Goal: Transaction & Acquisition: Purchase product/service

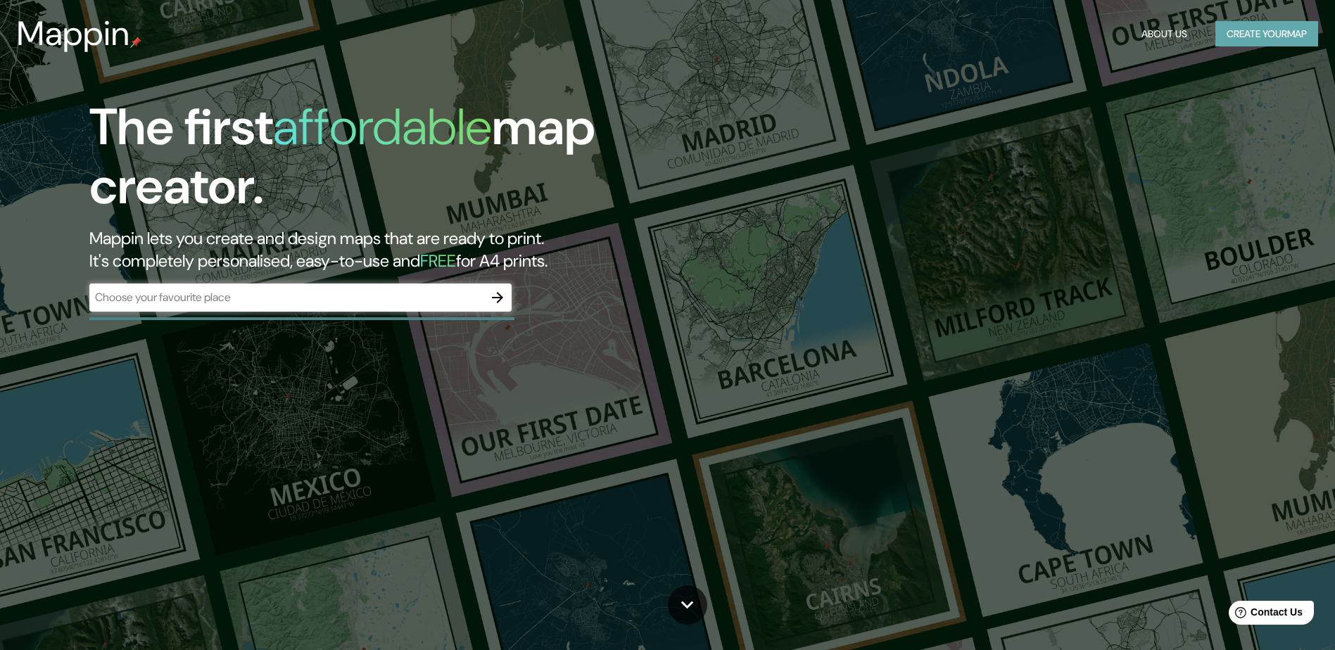
click at [1259, 31] on button "Create your map" at bounding box center [1266, 34] width 103 height 26
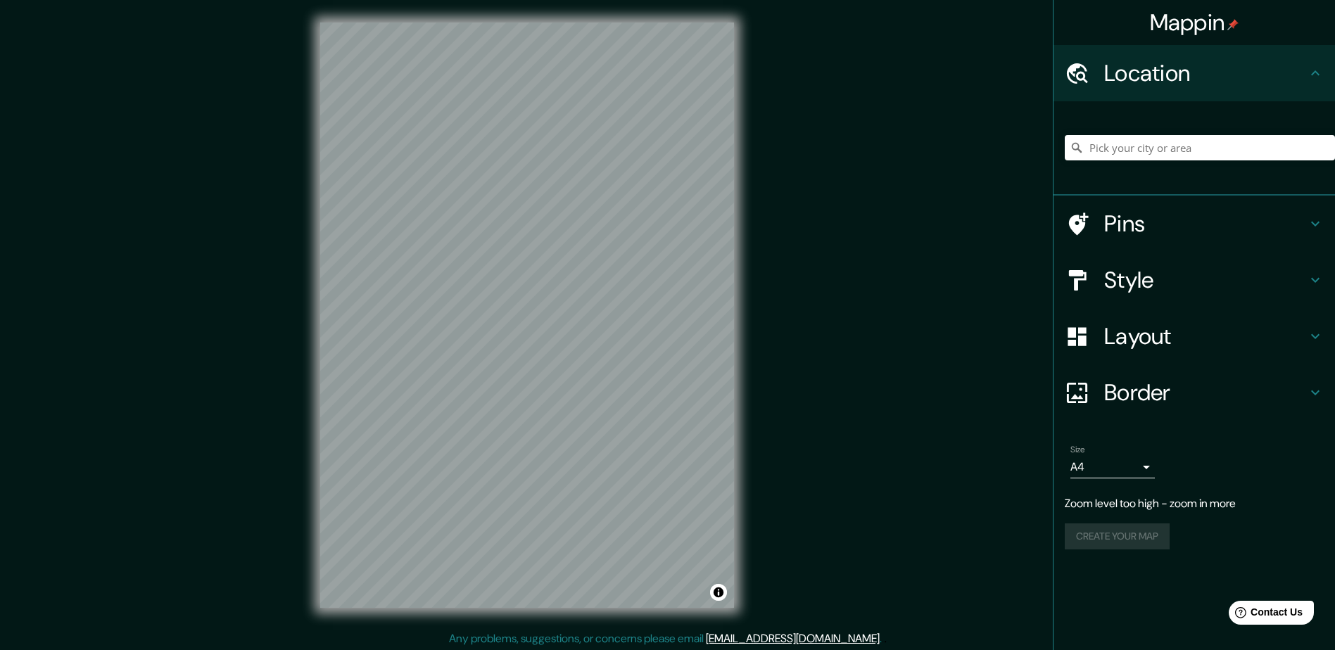
click at [1185, 281] on h4 "Style" at bounding box center [1205, 280] width 203 height 28
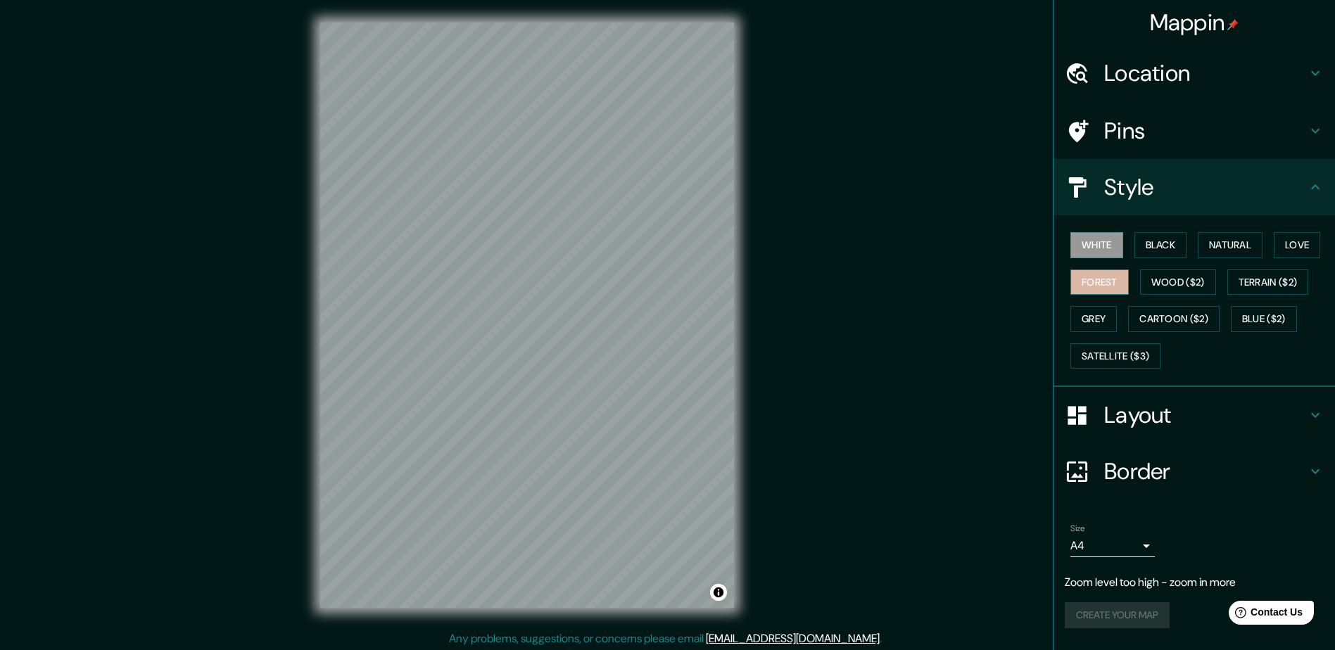
click at [1094, 280] on button "Forest" at bounding box center [1099, 283] width 58 height 26
click at [1173, 257] on button "Black" at bounding box center [1160, 245] width 53 height 26
click at [1230, 244] on button "Natural" at bounding box center [1230, 245] width 65 height 26
click at [1274, 243] on div "White Black Natural Love Forest Wood ($2) Terrain ($2) Grey Cartoon ($2) Blue (…" at bounding box center [1200, 301] width 270 height 148
click at [1307, 236] on button "Love" at bounding box center [1297, 245] width 46 height 26
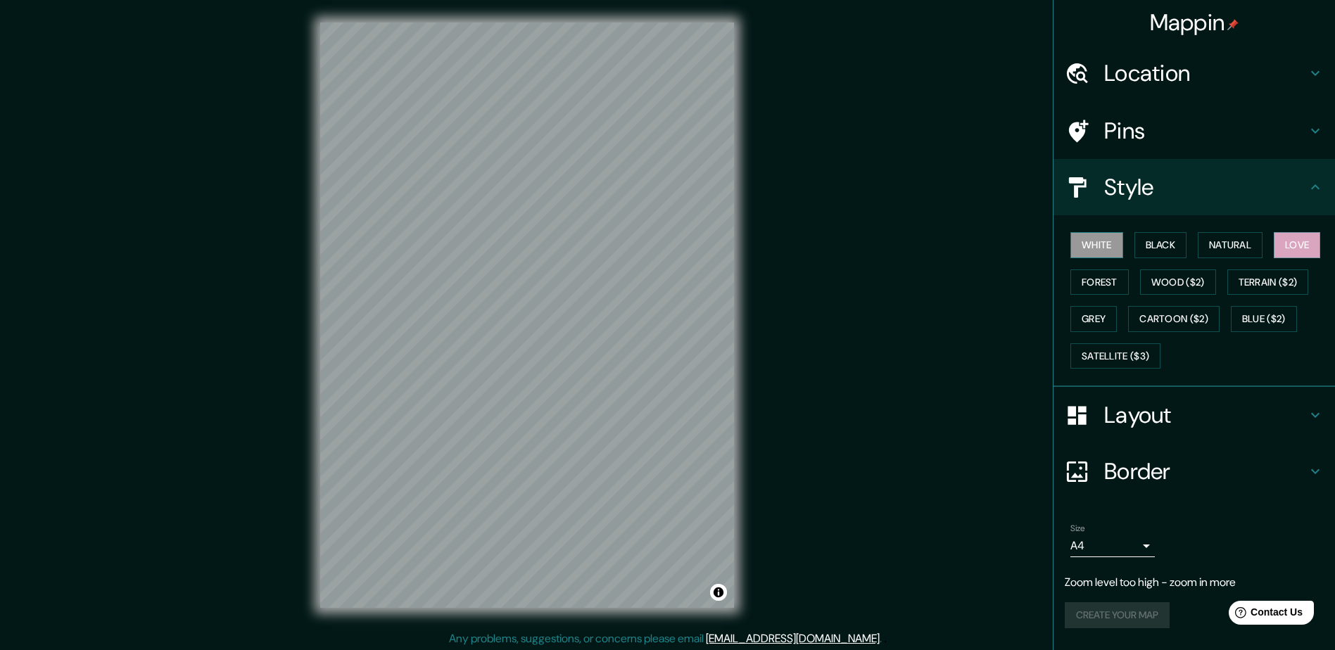
click at [1098, 244] on button "White" at bounding box center [1096, 245] width 53 height 26
click at [1169, 416] on h4 "Layout" at bounding box center [1205, 415] width 203 height 28
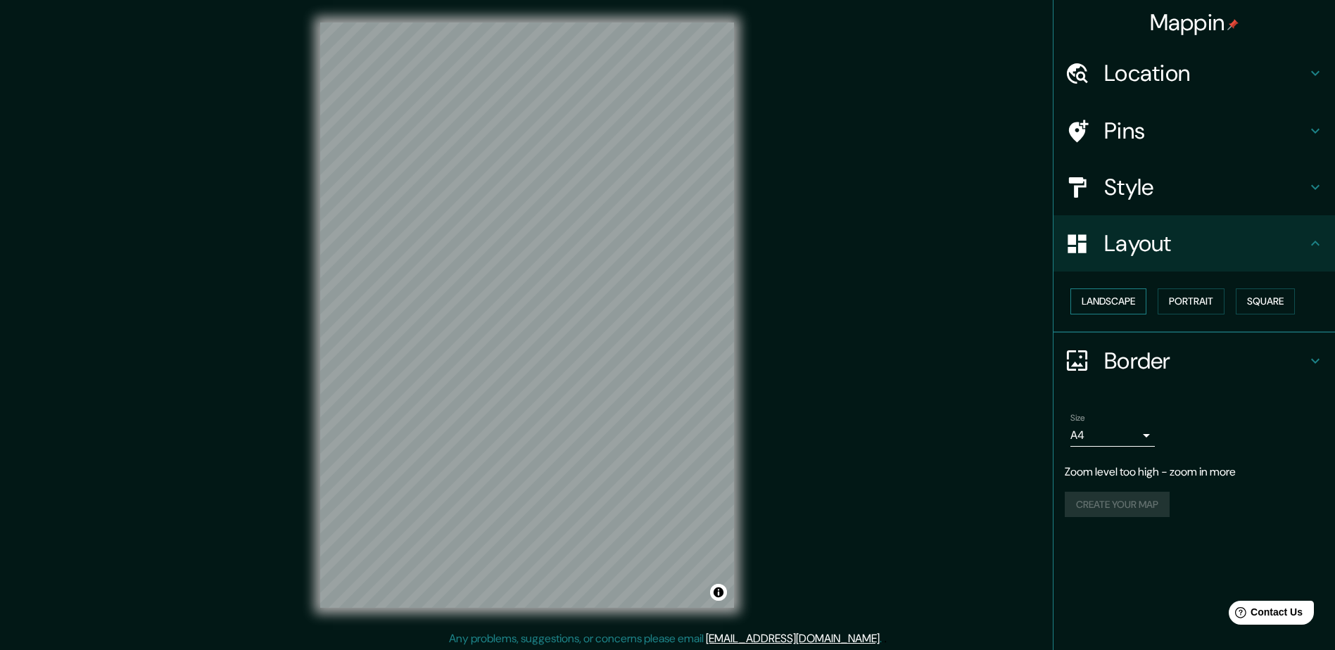
click at [1114, 295] on button "Landscape" at bounding box center [1108, 302] width 76 height 26
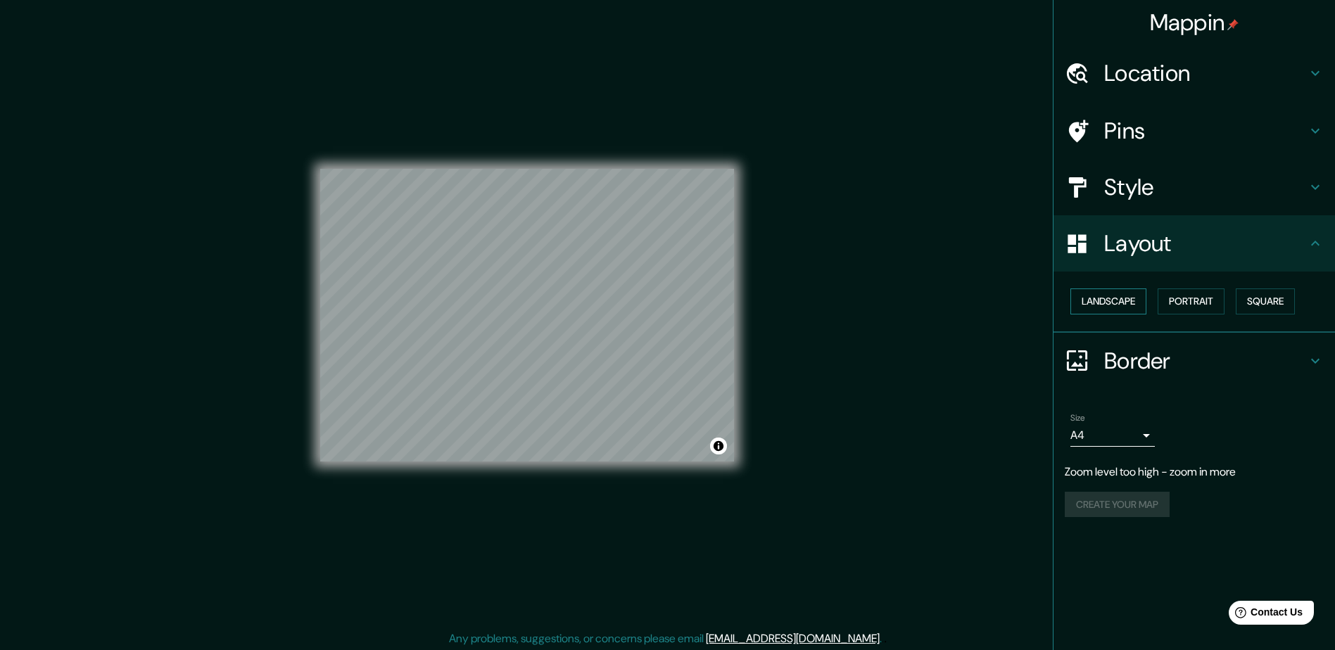
click at [1114, 295] on button "Landscape" at bounding box center [1108, 302] width 76 height 26
